Goal: Use online tool/utility: Utilize a website feature to perform a specific function

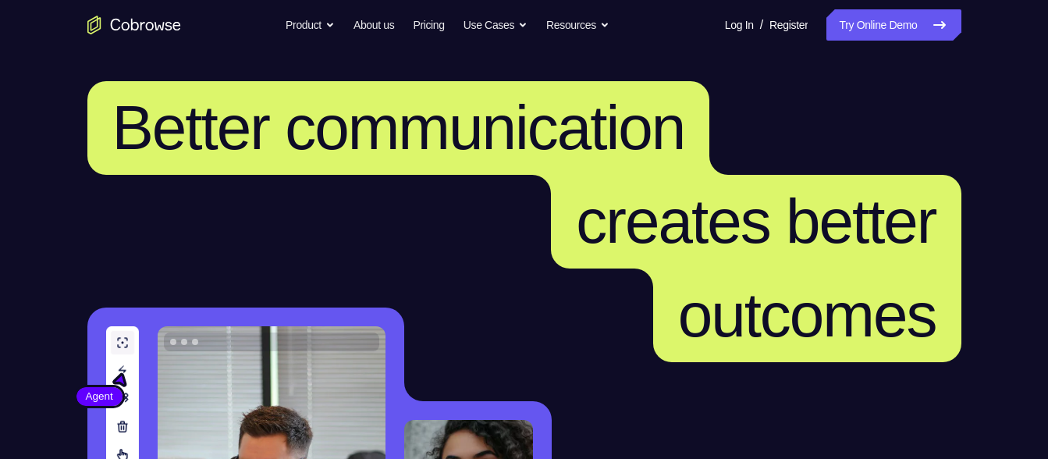
click at [856, 24] on link "Try Online Demo" at bounding box center [893, 24] width 134 height 31
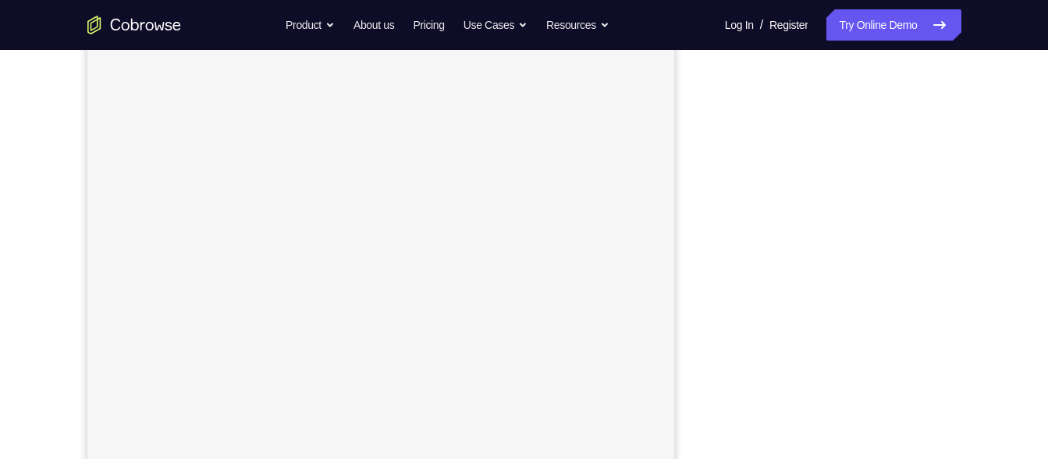
scroll to position [215, 0]
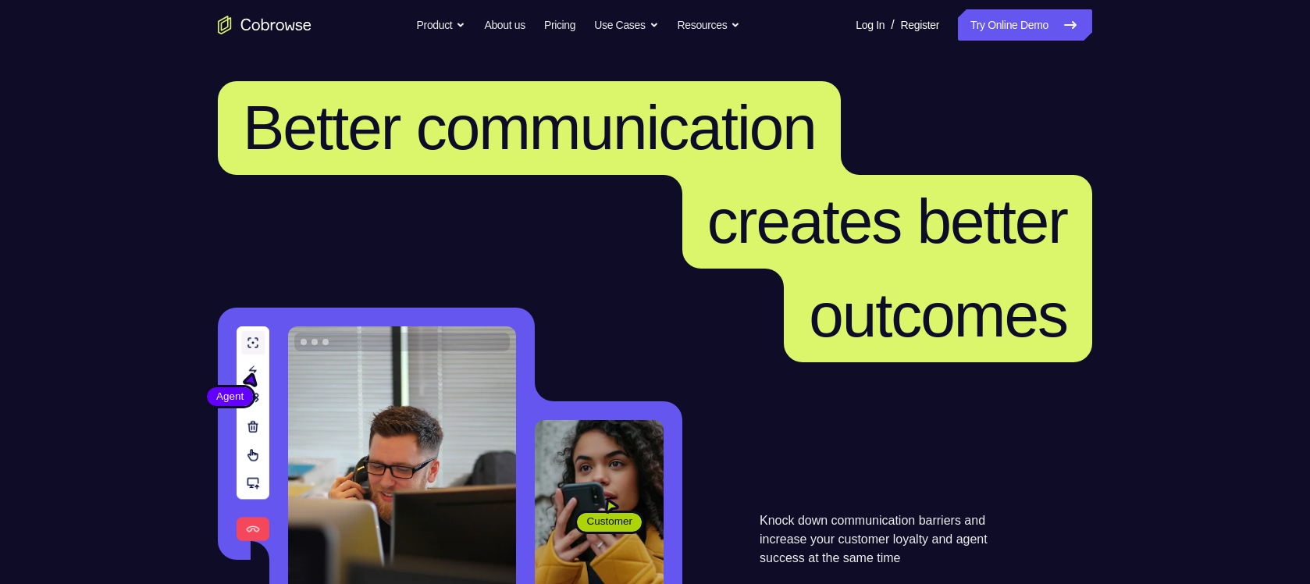
click at [1001, 21] on link "Try Online Demo" at bounding box center [1025, 24] width 134 height 31
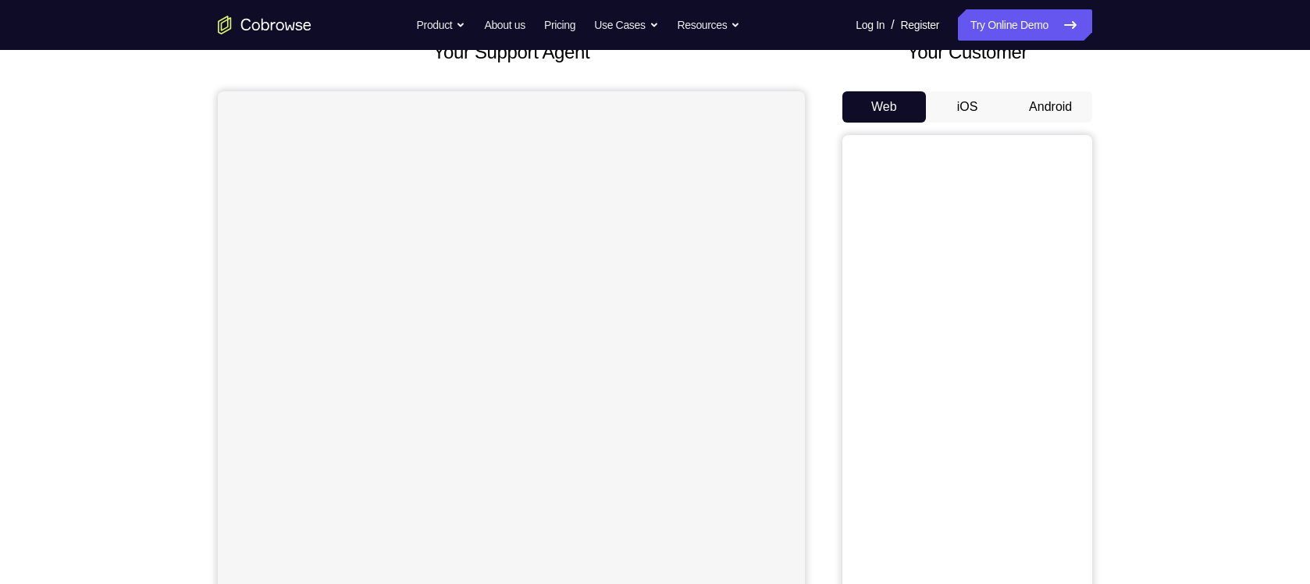
click at [1047, 110] on button "Android" at bounding box center [1050, 106] width 84 height 31
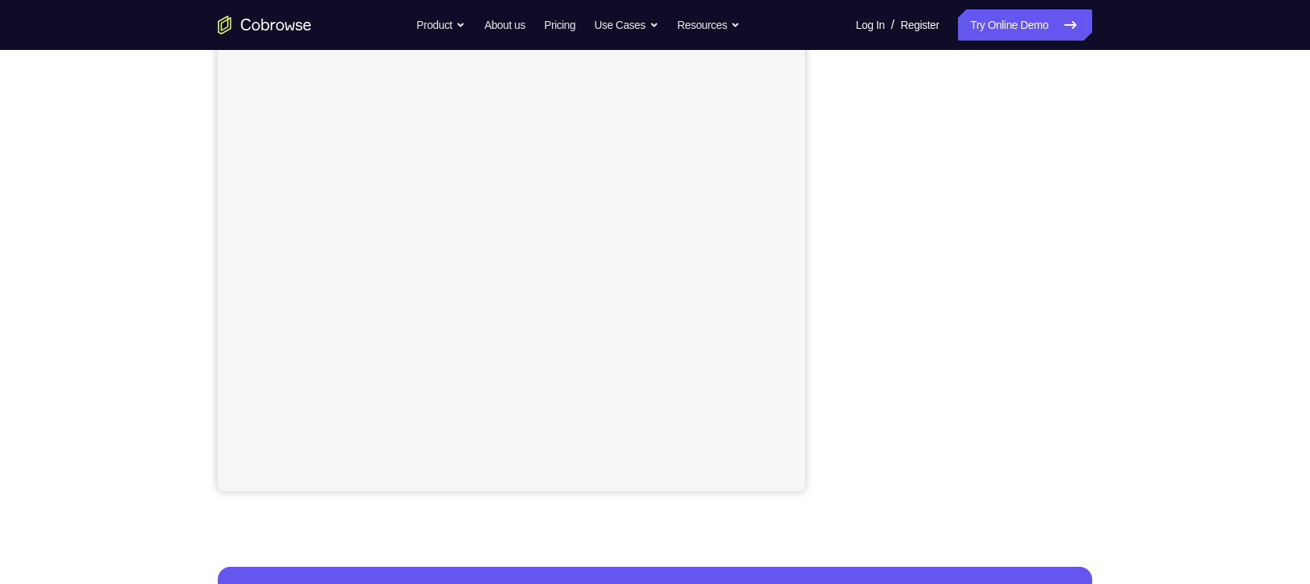
scroll to position [236, 0]
